Goal: Task Accomplishment & Management: Complete application form

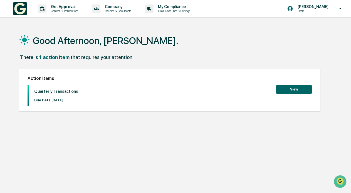
click at [293, 88] on button "View" at bounding box center [294, 89] width 36 height 9
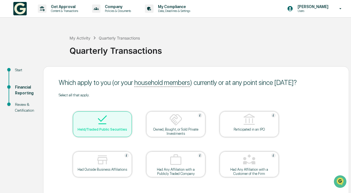
click at [98, 128] on div "Held/Traded Public Securities" at bounding box center [102, 129] width 50 height 4
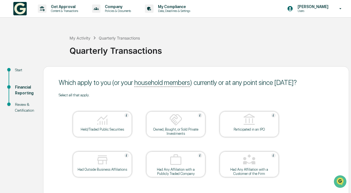
click at [112, 129] on div "Held/Traded Public Securities" at bounding box center [102, 129] width 50 height 4
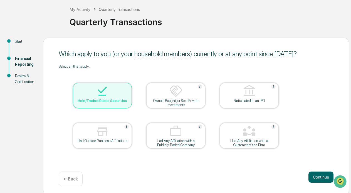
scroll to position [31, 0]
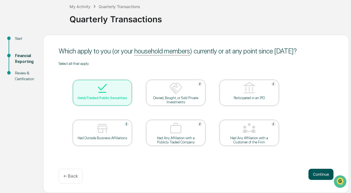
click at [320, 176] on button "Continue" at bounding box center [321, 174] width 25 height 11
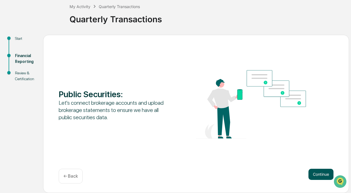
click at [320, 175] on button "Continue" at bounding box center [321, 174] width 25 height 11
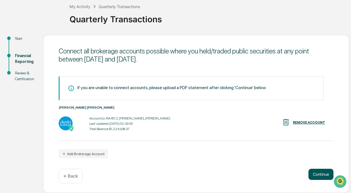
click at [320, 175] on button "Continue" at bounding box center [321, 174] width 25 height 11
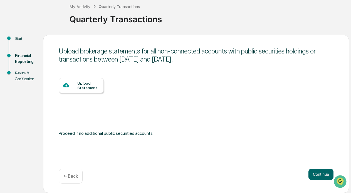
click at [84, 86] on div "Upload Statement" at bounding box center [88, 85] width 22 height 9
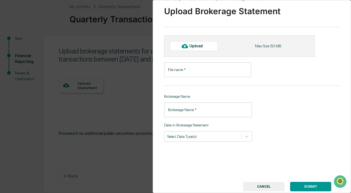
scroll to position [28, 0]
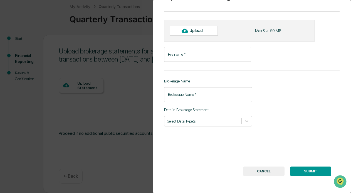
click at [202, 53] on input "File name   *" at bounding box center [207, 54] width 87 height 15
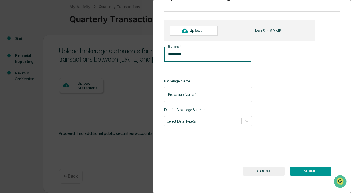
click at [198, 94] on input "Brokerage Name   *" at bounding box center [208, 94] width 88 height 15
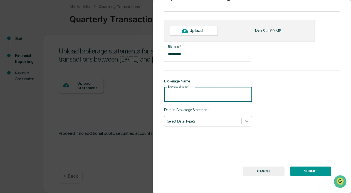
click at [244, 120] on icon at bounding box center [247, 121] width 6 height 6
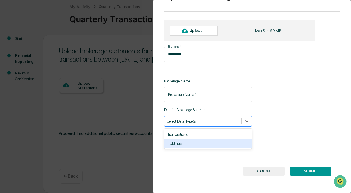
click at [180, 139] on div "Holdings" at bounding box center [208, 143] width 88 height 9
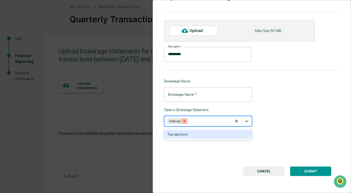
click at [184, 119] on icon "Remove Holdings" at bounding box center [185, 121] width 4 height 4
click at [183, 131] on div "Transactions" at bounding box center [208, 134] width 88 height 9
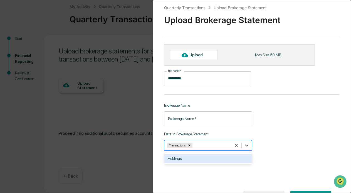
scroll to position [0, 0]
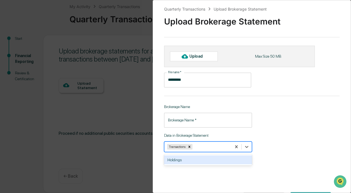
click at [239, 82] on input "*********" at bounding box center [207, 80] width 87 height 15
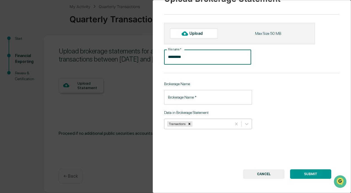
scroll to position [28, 0]
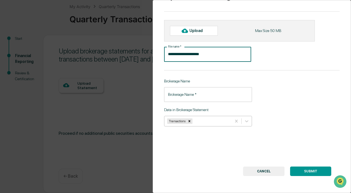
type input "**********"
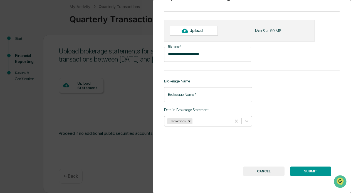
click at [190, 93] on div "Brokerage Name   * Brokerage Name   *" at bounding box center [208, 94] width 88 height 15
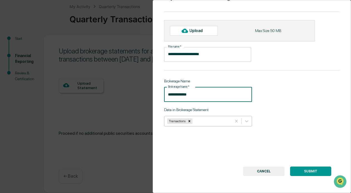
type input "**********"
click at [303, 168] on button "SUBMIT" at bounding box center [310, 170] width 41 height 9
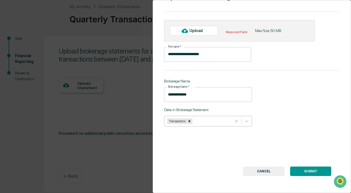
click at [184, 28] on icon at bounding box center [185, 31] width 6 height 6
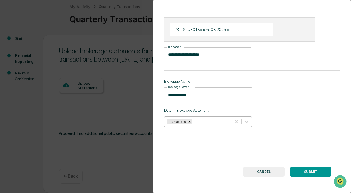
click at [309, 173] on button "SUBMIT" at bounding box center [310, 171] width 41 height 9
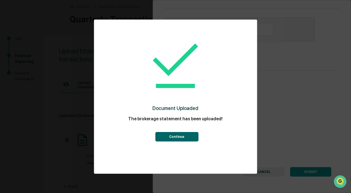
click at [175, 136] on button "Continue" at bounding box center [176, 136] width 43 height 9
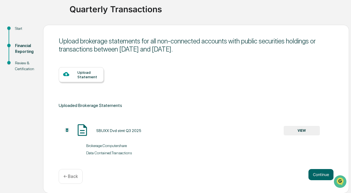
scroll to position [42, 0]
click at [20, 65] on div "Review & Certification" at bounding box center [24, 66] width 19 height 12
click at [323, 174] on button "Continue" at bounding box center [321, 174] width 25 height 11
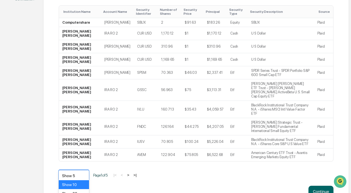
scroll to position [135, 0]
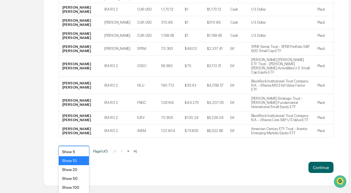
click at [84, 163] on body "Get Approval Content & Transactions Company Policies & Documents My Compliance …" at bounding box center [175, 25] width 351 height 321
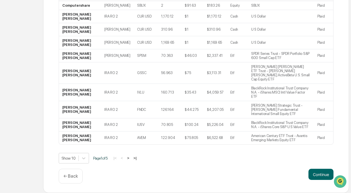
scroll to position [116, 0]
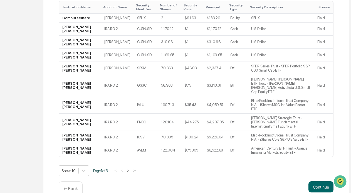
click at [314, 144] on div "Ensure all current public security holdings as of [DATE] are reflected below. I…" at bounding box center [196, 77] width 306 height 255
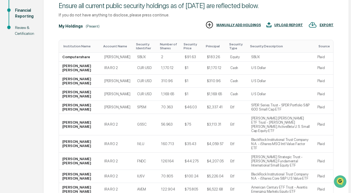
scroll to position [111, 0]
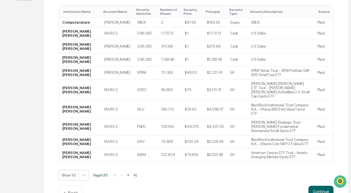
click at [131, 173] on button ">" at bounding box center [129, 175] width 6 height 5
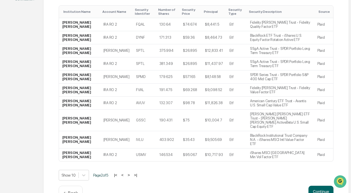
click at [131, 173] on button ">" at bounding box center [129, 175] width 6 height 5
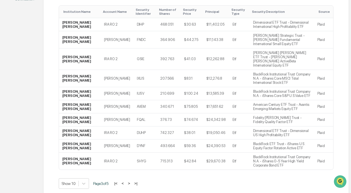
click at [130, 181] on button ">" at bounding box center [129, 183] width 6 height 5
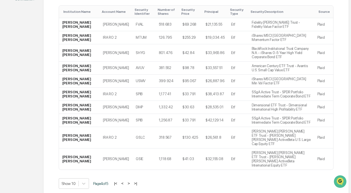
click at [131, 181] on button ">" at bounding box center [129, 183] width 6 height 5
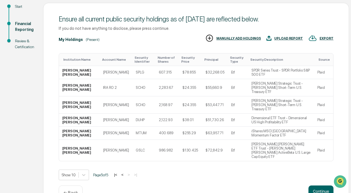
click at [125, 172] on button "<" at bounding box center [123, 174] width 6 height 5
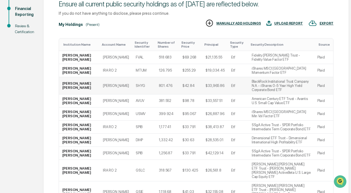
scroll to position [91, 0]
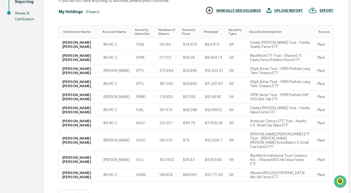
click at [125, 193] on button "<" at bounding box center [123, 195] width 6 height 5
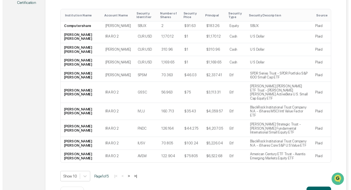
scroll to position [116, 0]
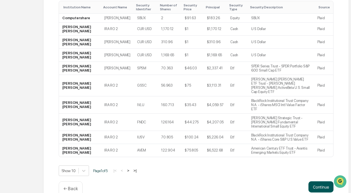
click at [318, 181] on button "Continue" at bounding box center [321, 186] width 25 height 11
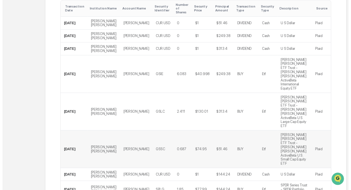
scroll to position [177, 0]
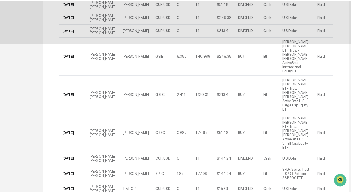
scroll to position [49, 0]
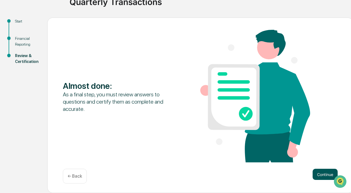
click at [322, 173] on button "Continue" at bounding box center [325, 174] width 25 height 11
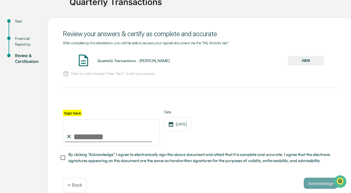
click at [307, 59] on button "VIEW" at bounding box center [306, 60] width 36 height 9
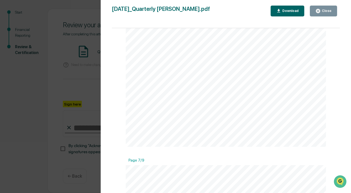
scroll to position [1519, 0]
click at [288, 9] on div "Download" at bounding box center [290, 11] width 18 height 4
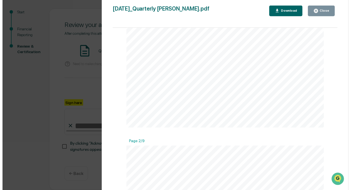
scroll to position [362, 0]
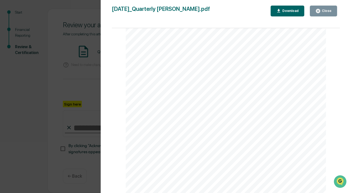
click at [320, 11] on icon "button" at bounding box center [318, 11] width 4 height 4
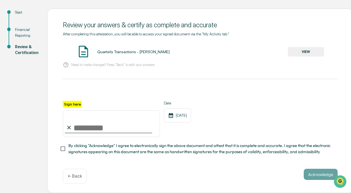
click at [70, 104] on label "Sign here" at bounding box center [72, 104] width 19 height 6
click at [70, 110] on input "Sign here" at bounding box center [111, 123] width 97 height 27
type input "**********"
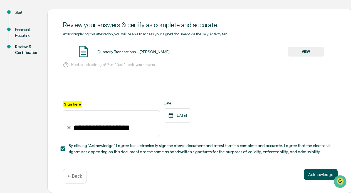
click at [322, 175] on button "Acknowledge" at bounding box center [321, 174] width 34 height 11
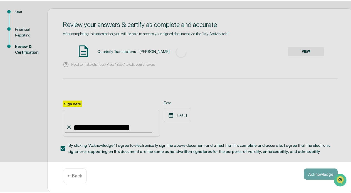
scroll to position [31, 0]
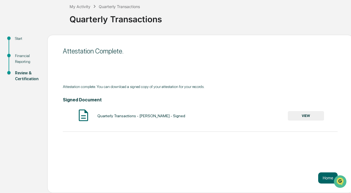
click at [306, 116] on button "VIEW" at bounding box center [306, 115] width 36 height 9
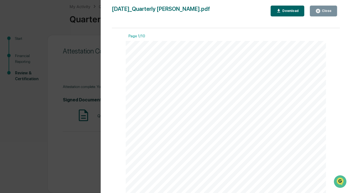
click at [290, 12] on div "Download" at bounding box center [290, 11] width 18 height 4
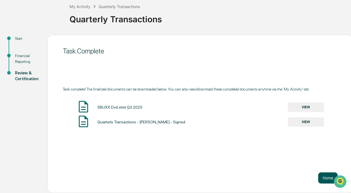
click at [323, 177] on button "Home" at bounding box center [327, 177] width 19 height 11
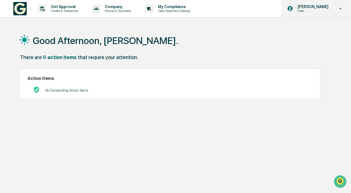
click at [341, 7] on icon at bounding box center [341, 8] width 10 height 5
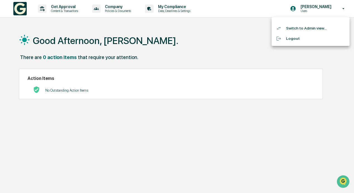
click at [291, 38] on li "Logout" at bounding box center [311, 38] width 78 height 10
